Goal: Task Accomplishment & Management: Use online tool/utility

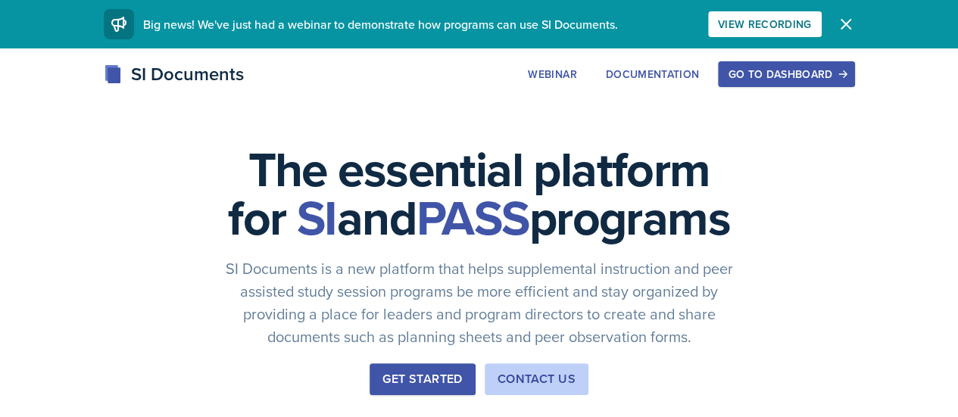
click at [844, 73] on div "Go to Dashboard" at bounding box center [786, 74] width 117 height 12
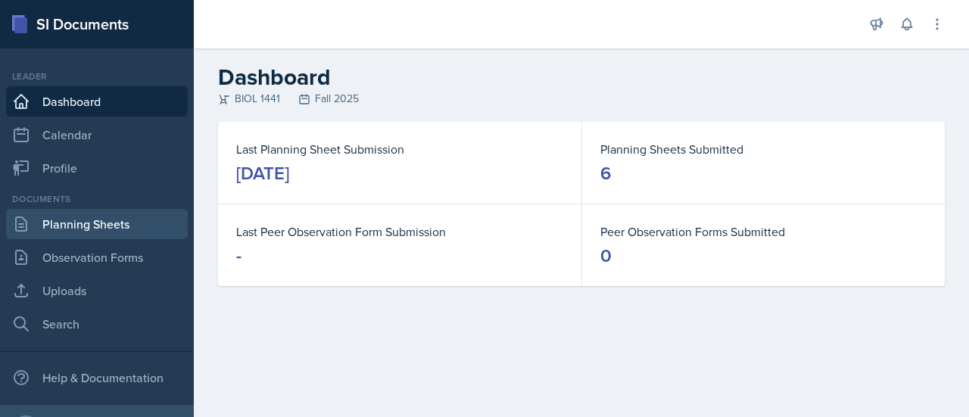
click at [146, 211] on link "Planning Sheets" at bounding box center [97, 224] width 182 height 30
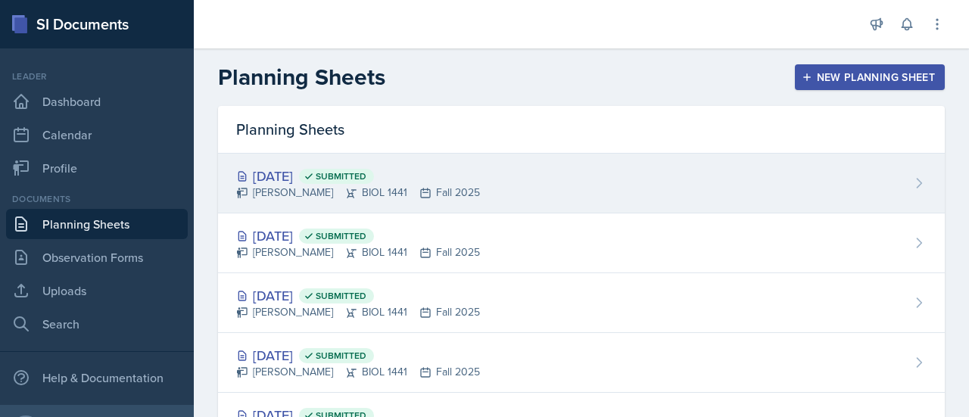
click at [312, 181] on div "[DATE] Submitted" at bounding box center [358, 176] width 244 height 20
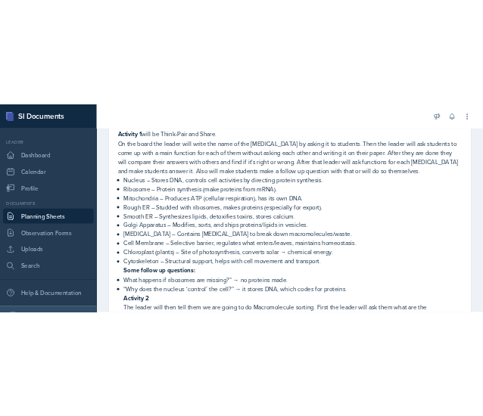
scroll to position [313, 0]
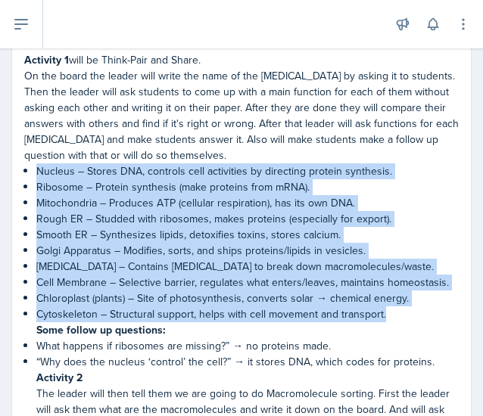
drag, startPoint x: 33, startPoint y: 151, endPoint x: 407, endPoint y: 296, distance: 401.3
copy ul "Nucleus – Stores DNA, controls cell activities by directing protein synthesis. …"
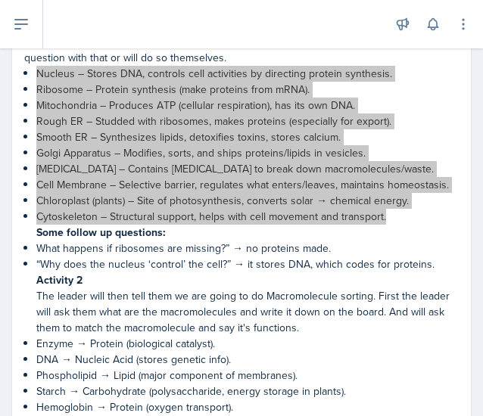
scroll to position [151, 0]
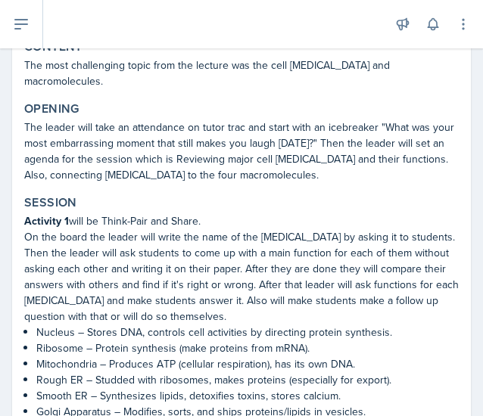
click at [259, 195] on div "Session" at bounding box center [241, 202] width 435 height 15
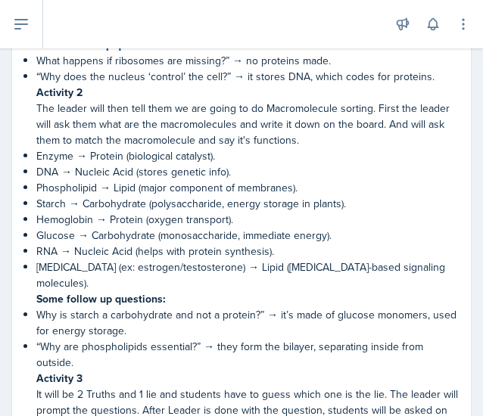
scroll to position [0, 0]
